Goal: Task Accomplishment & Management: Use online tool/utility

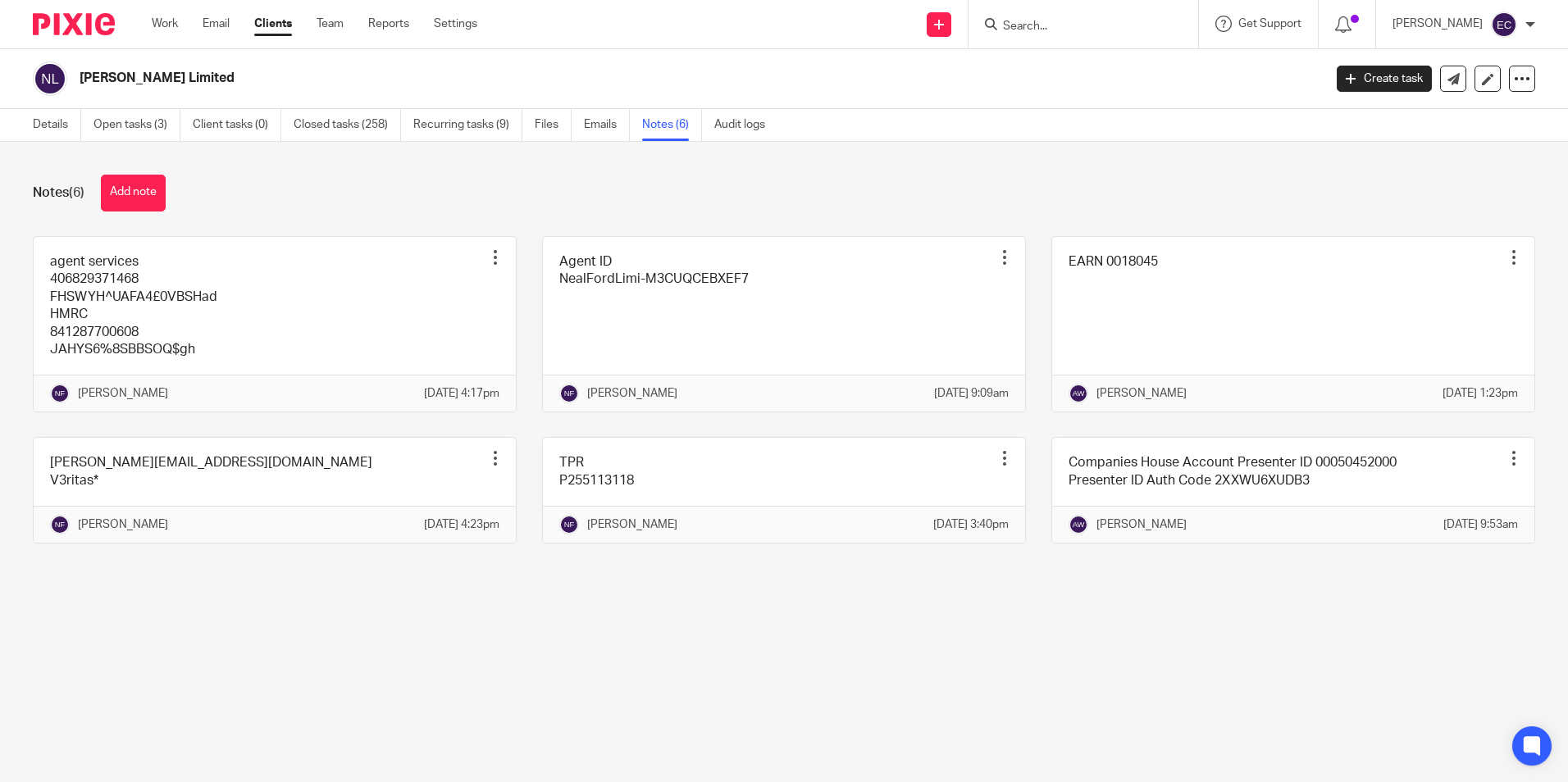
click at [1025, 28] on input "Search" at bounding box center [1074, 27] width 148 height 15
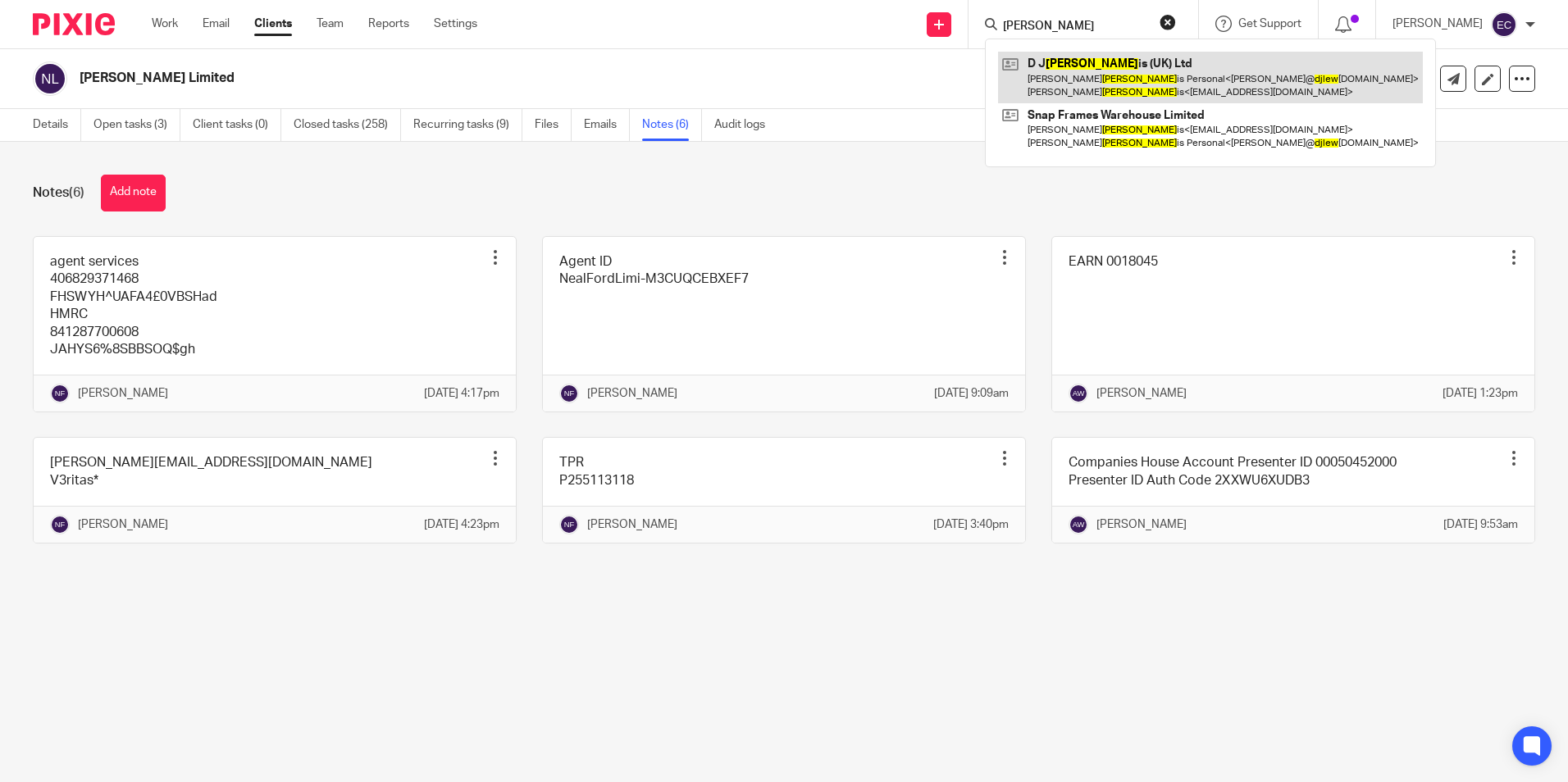
type input "[PERSON_NAME]"
click at [1111, 58] on link at bounding box center [1210, 76] width 425 height 51
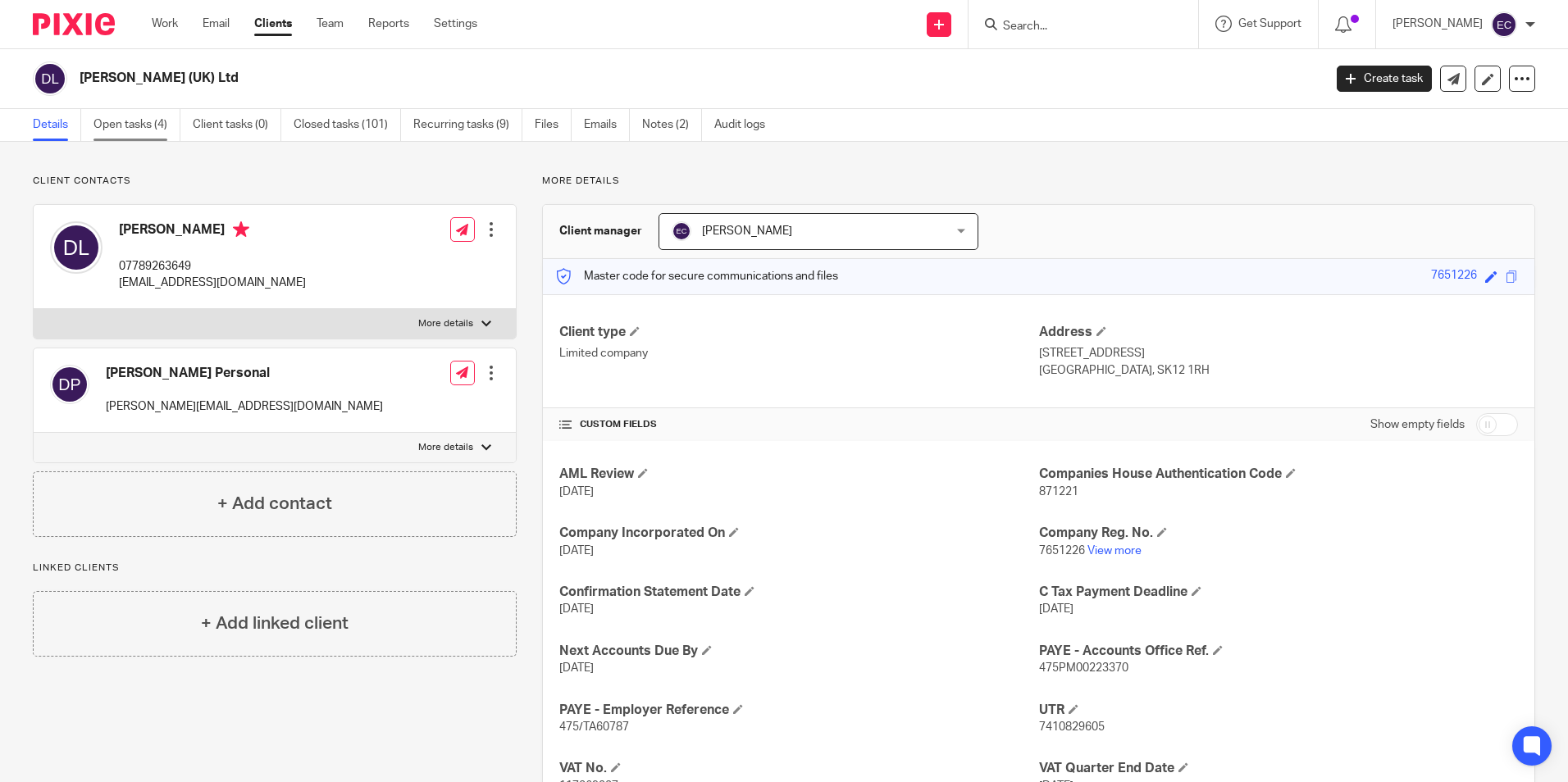
drag, startPoint x: 139, startPoint y: 121, endPoint x: 146, endPoint y: 125, distance: 8.1
click at [139, 121] on link "Open tasks (4)" at bounding box center [137, 125] width 87 height 32
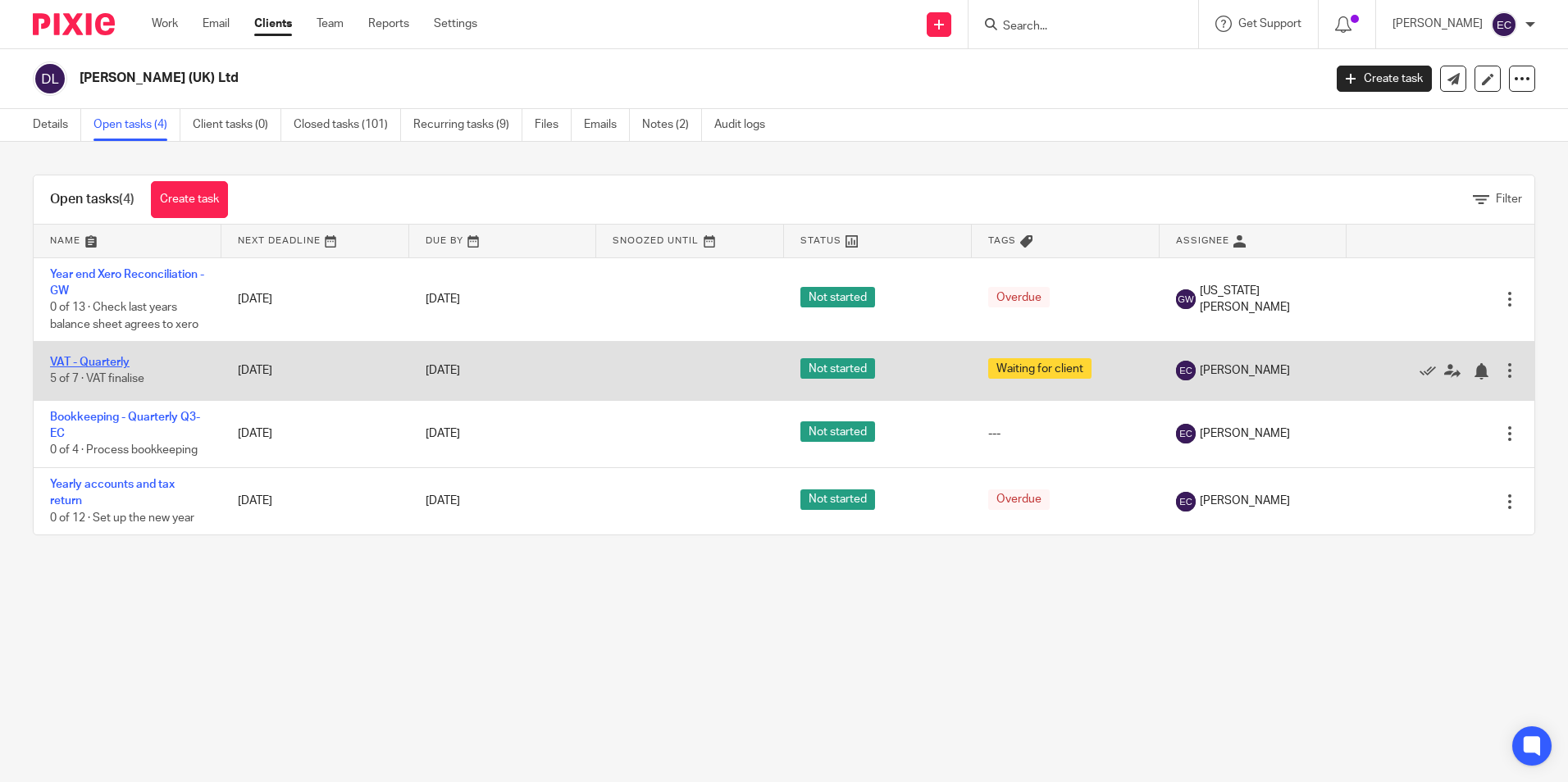
drag, startPoint x: 82, startPoint y: 366, endPoint x: 92, endPoint y: 365, distance: 10.0
click at [83, 366] on link "VAT - Quarterly" at bounding box center [89, 363] width 79 height 12
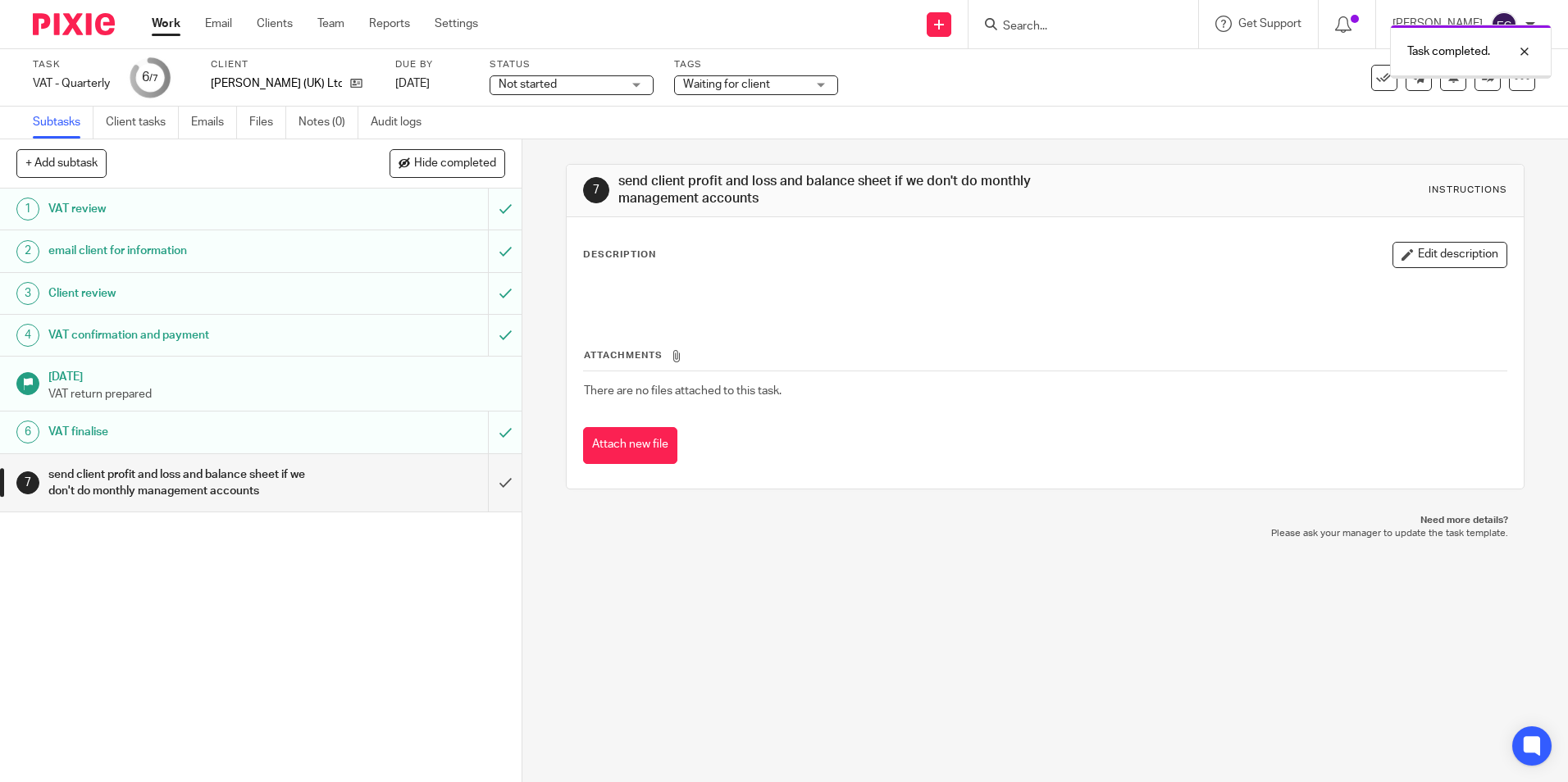
click at [494, 481] on input "submit" at bounding box center [261, 483] width 521 height 58
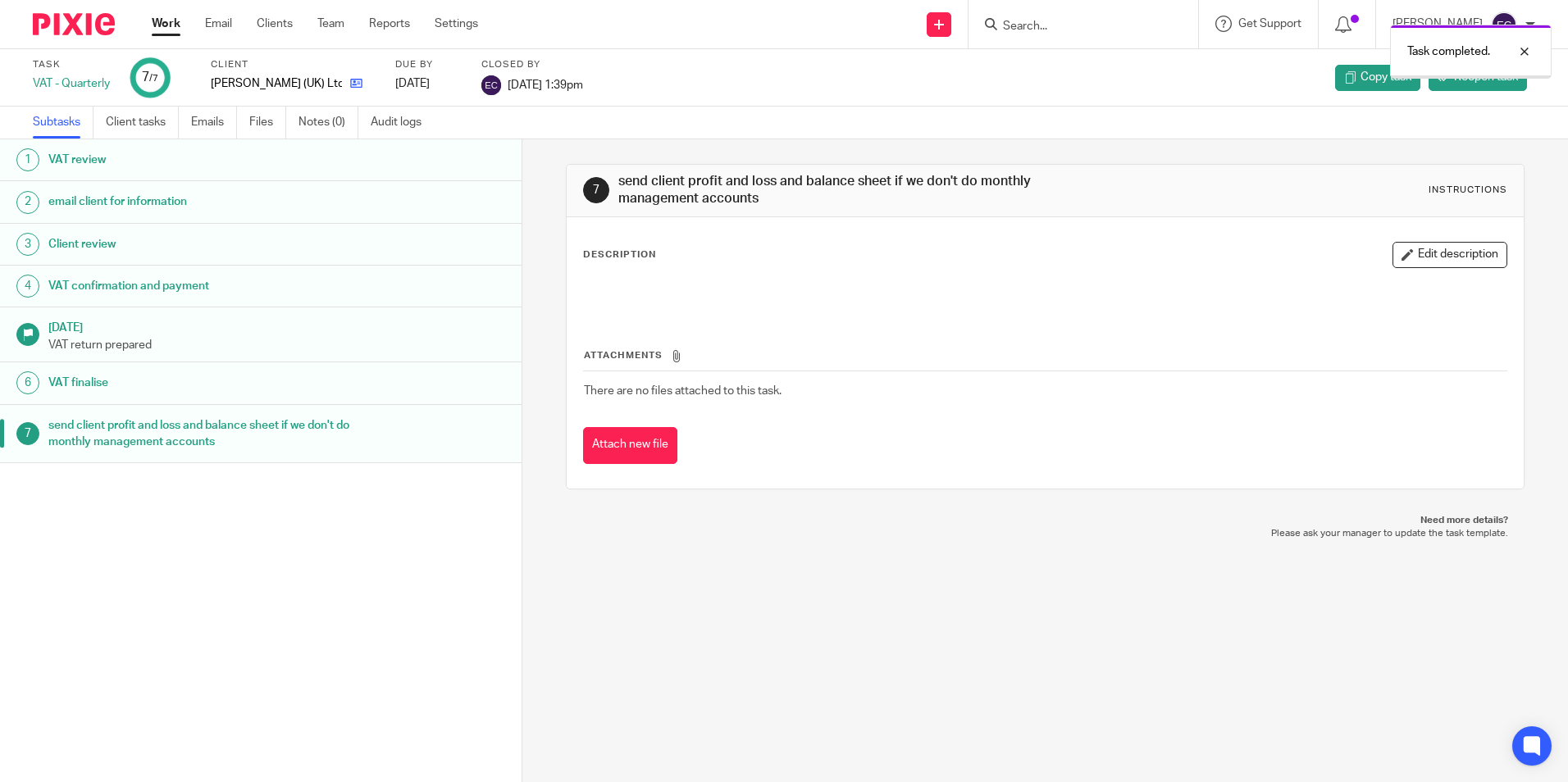
click at [350, 85] on icon at bounding box center [356, 83] width 12 height 12
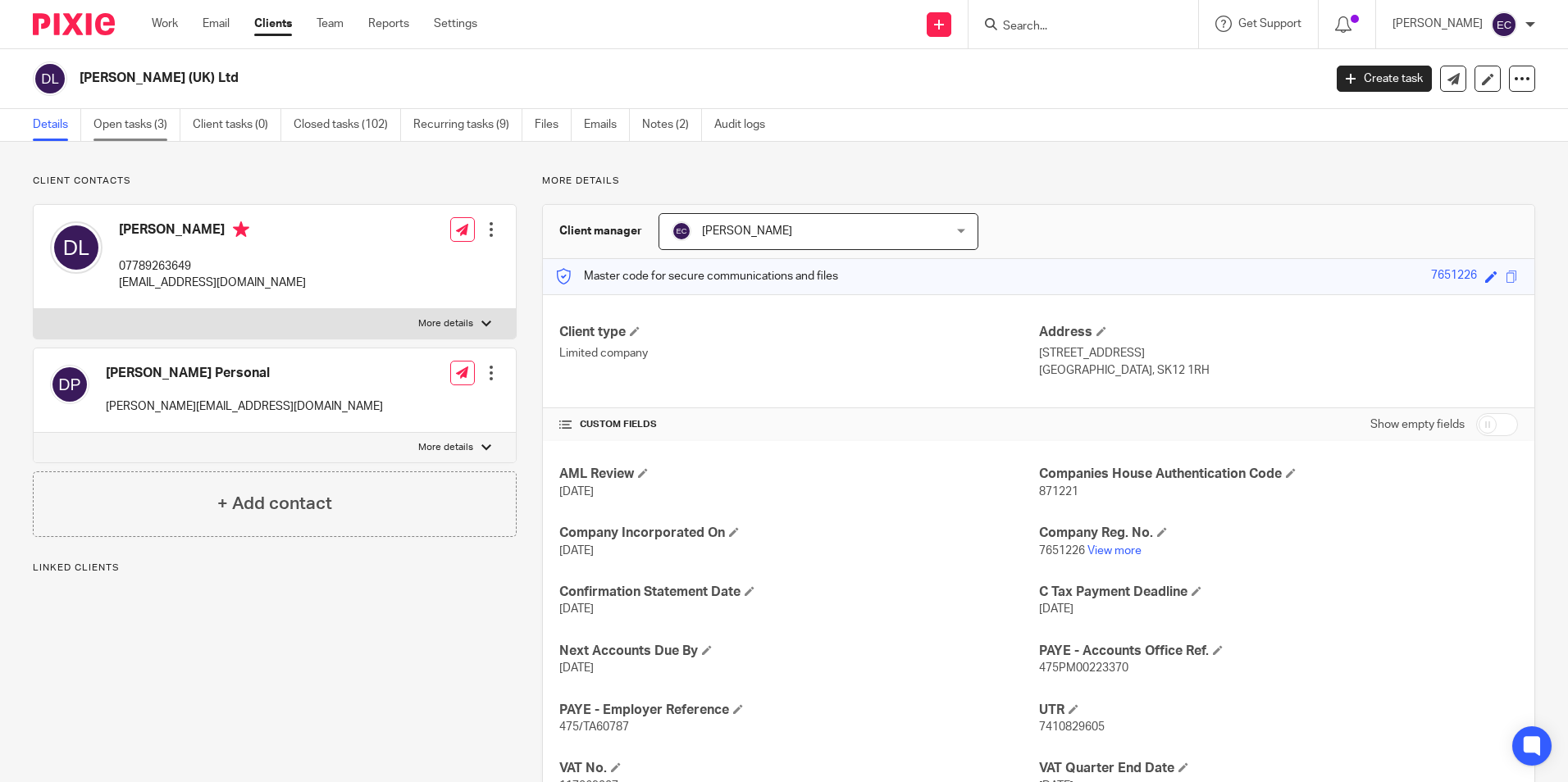
click at [113, 116] on link "Open tasks (3)" at bounding box center [137, 125] width 87 height 32
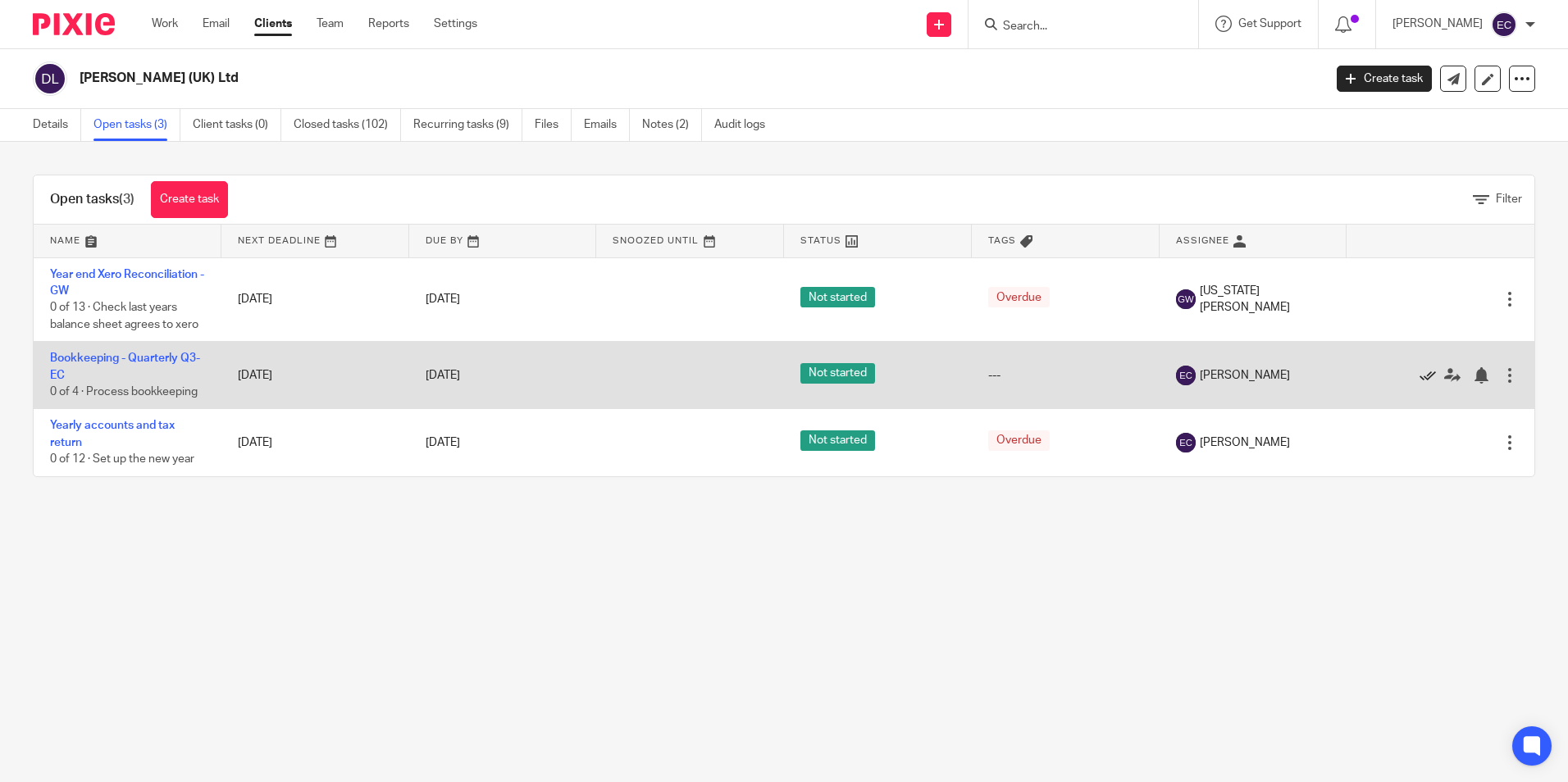
click at [1419, 376] on icon at bounding box center [1427, 376] width 17 height 17
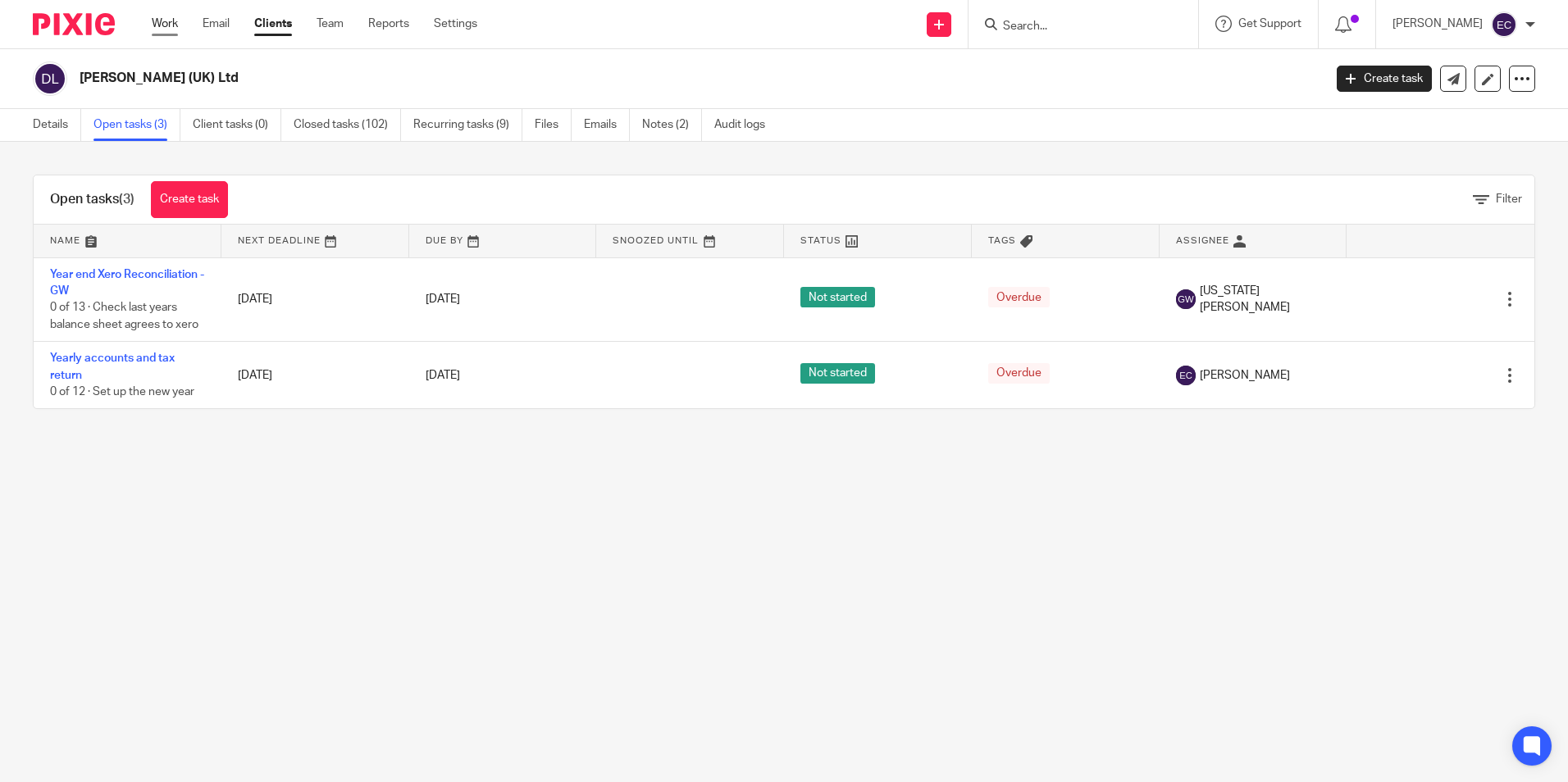
click at [155, 16] on link "Work" at bounding box center [165, 24] width 26 height 17
